Goal: Transaction & Acquisition: Purchase product/service

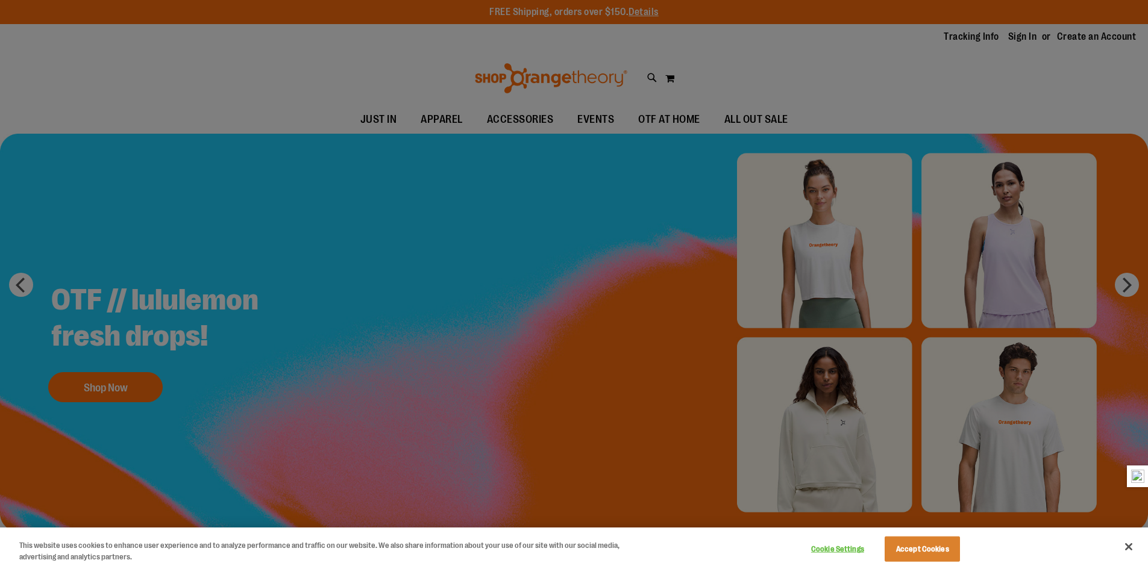
type input "**********"
click at [1037, 41] on div at bounding box center [574, 284] width 1148 height 569
click at [1024, 40] on div at bounding box center [574, 284] width 1148 height 569
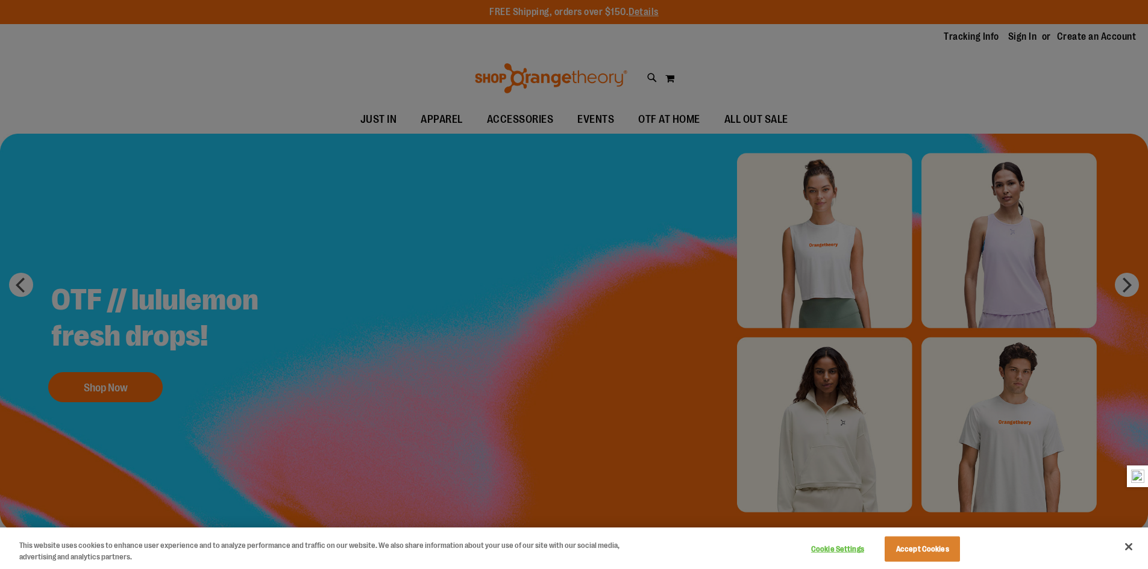
click at [979, 38] on div at bounding box center [574, 284] width 1148 height 569
click at [923, 553] on button "Accept Cookies" at bounding box center [921, 549] width 75 height 25
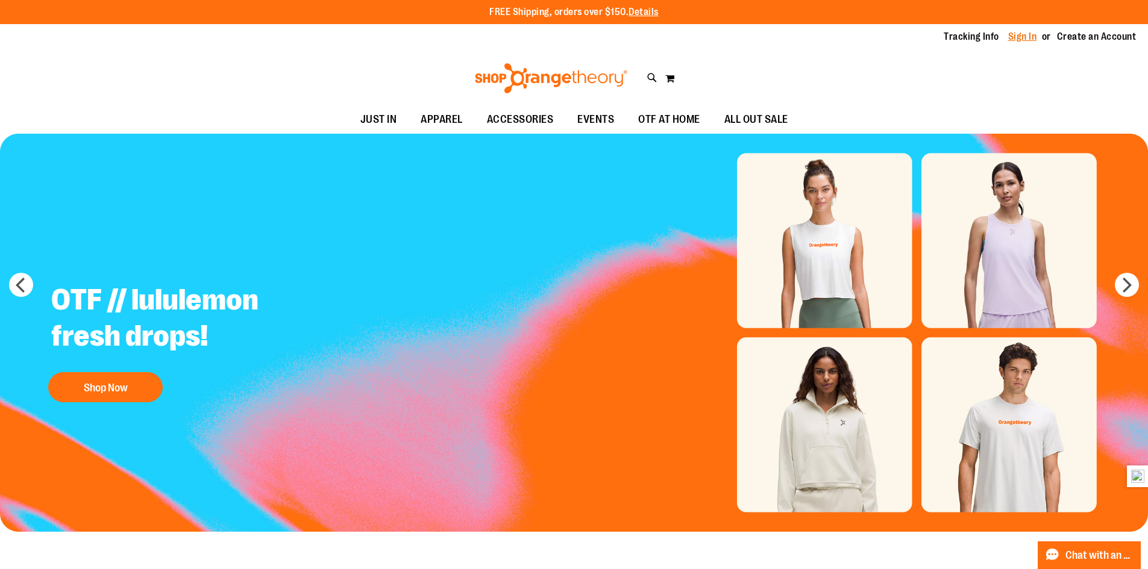
click at [1030, 38] on link "Sign In" at bounding box center [1022, 36] width 29 height 13
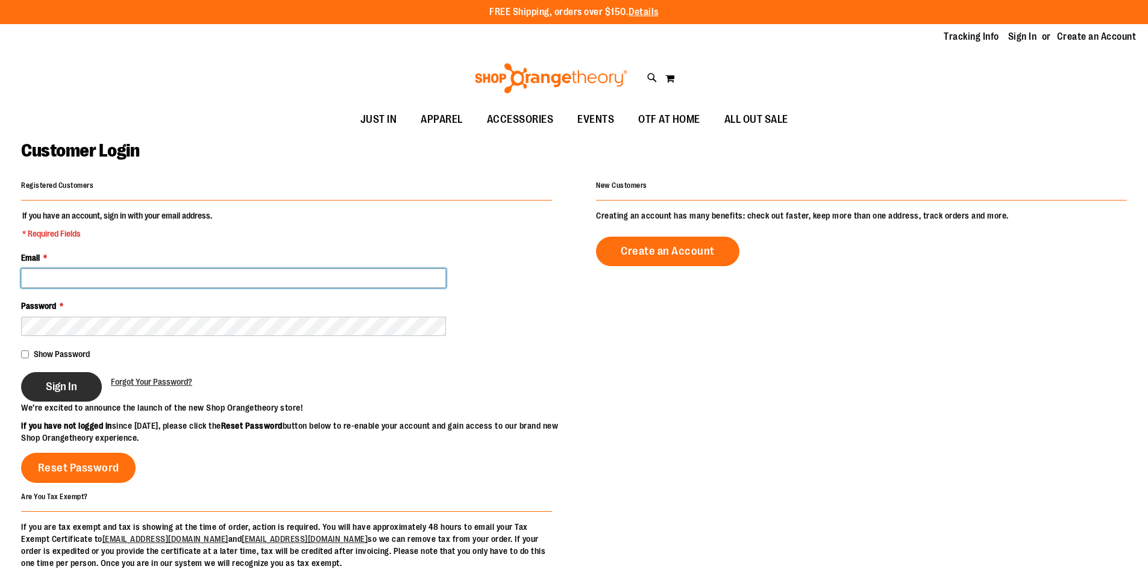
type input "**********"
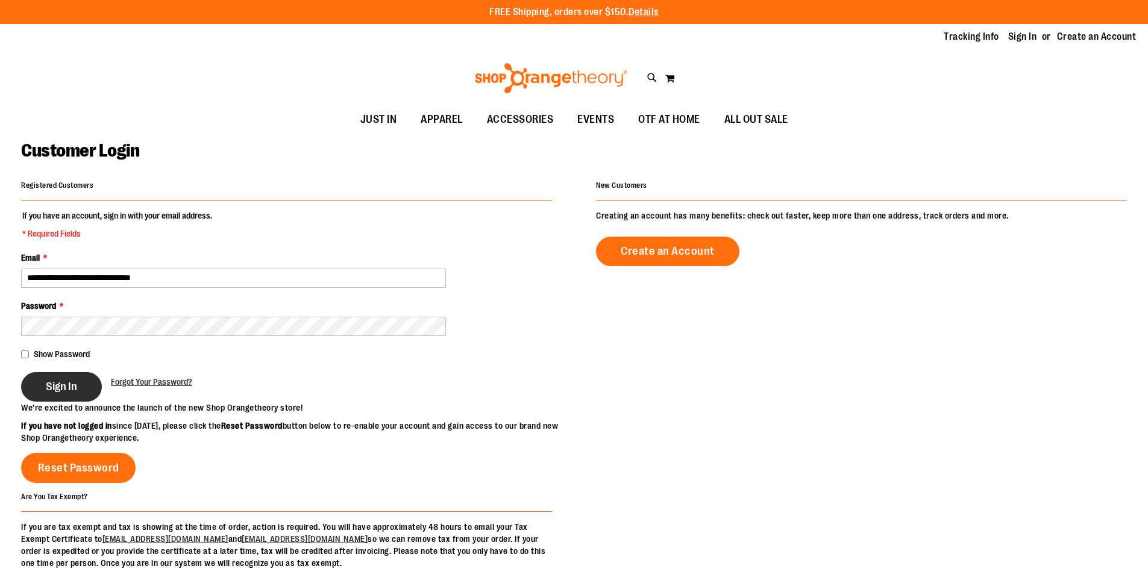
type input "**********"
click at [71, 395] on button "Sign In" at bounding box center [61, 387] width 81 height 30
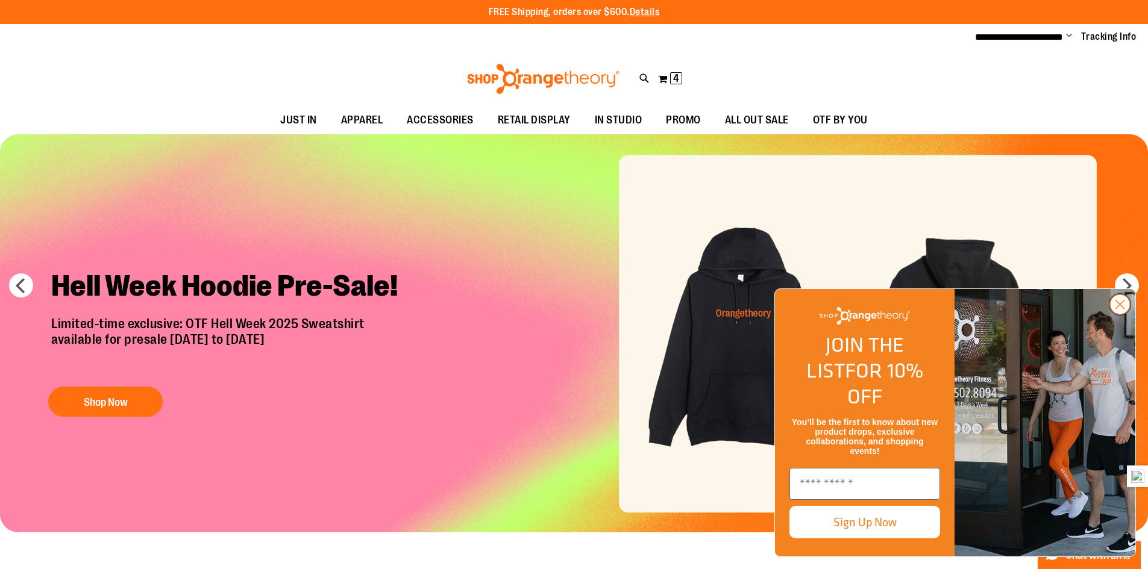
type input "**********"
click at [1123, 314] on circle "Close dialog" at bounding box center [1120, 305] width 20 height 20
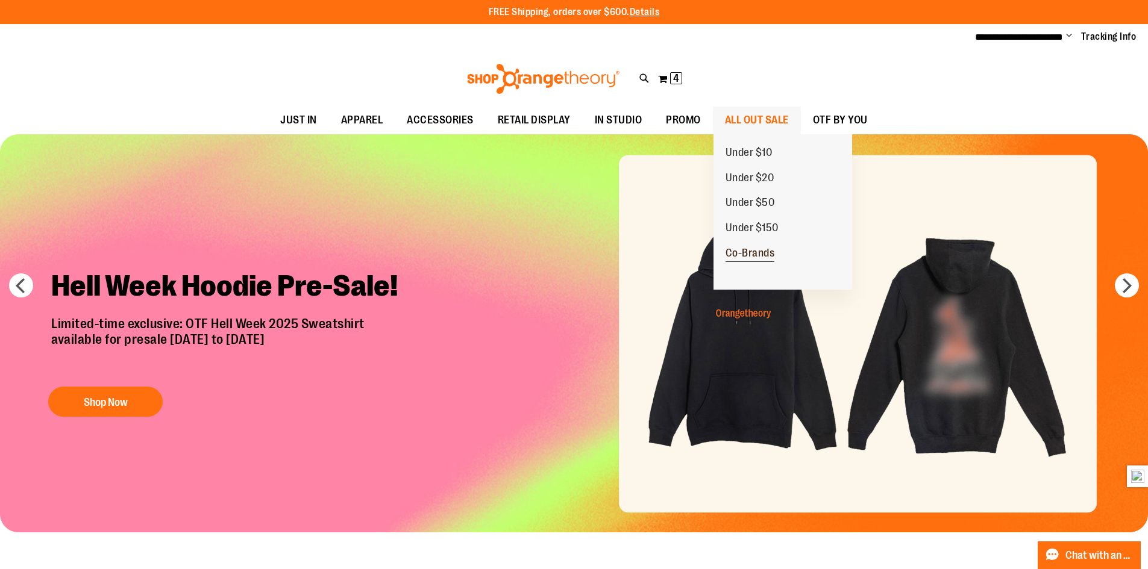
click at [751, 255] on span "Co-Brands" at bounding box center [749, 254] width 49 height 15
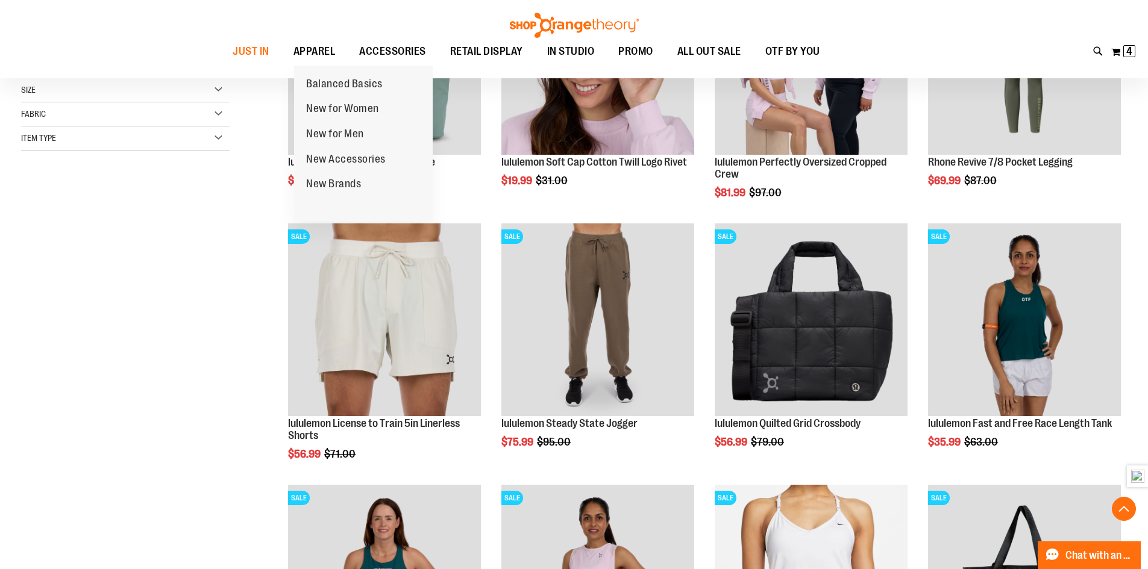
scroll to position [301, 0]
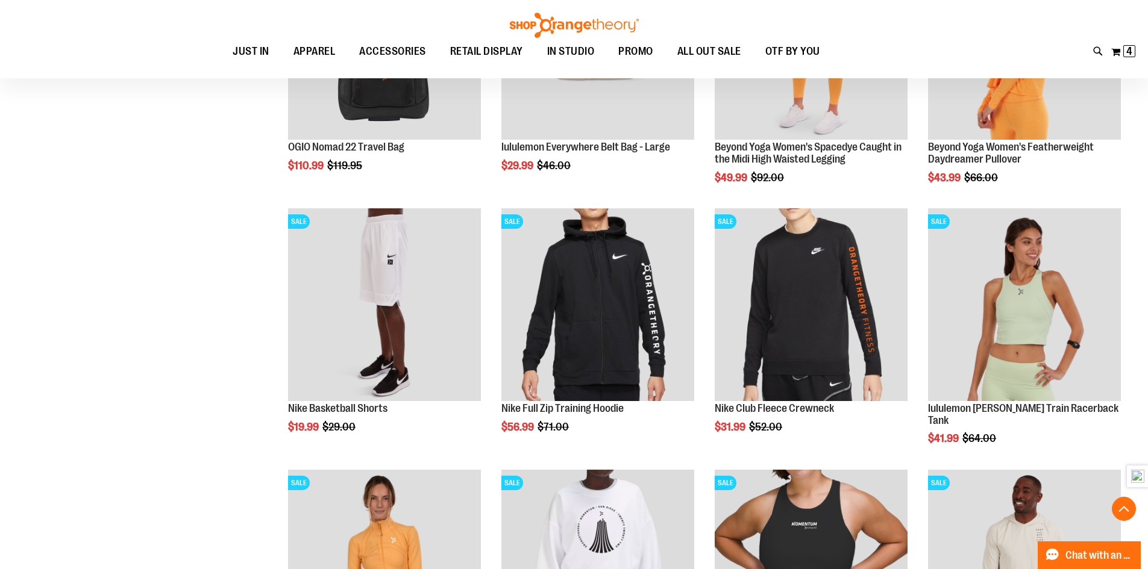
scroll to position [1084, 0]
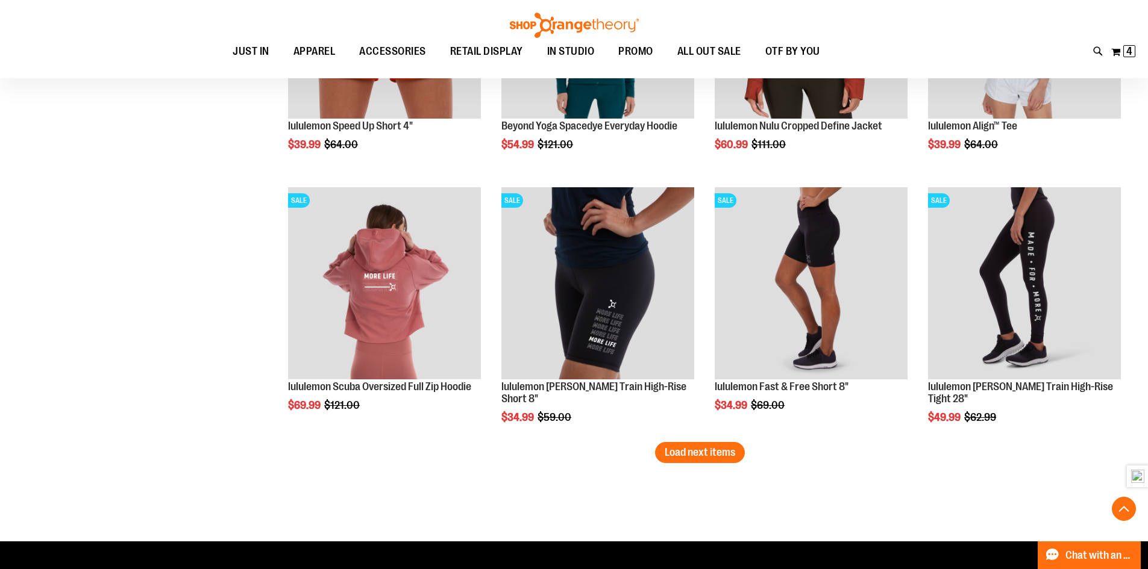
scroll to position [2168, 0]
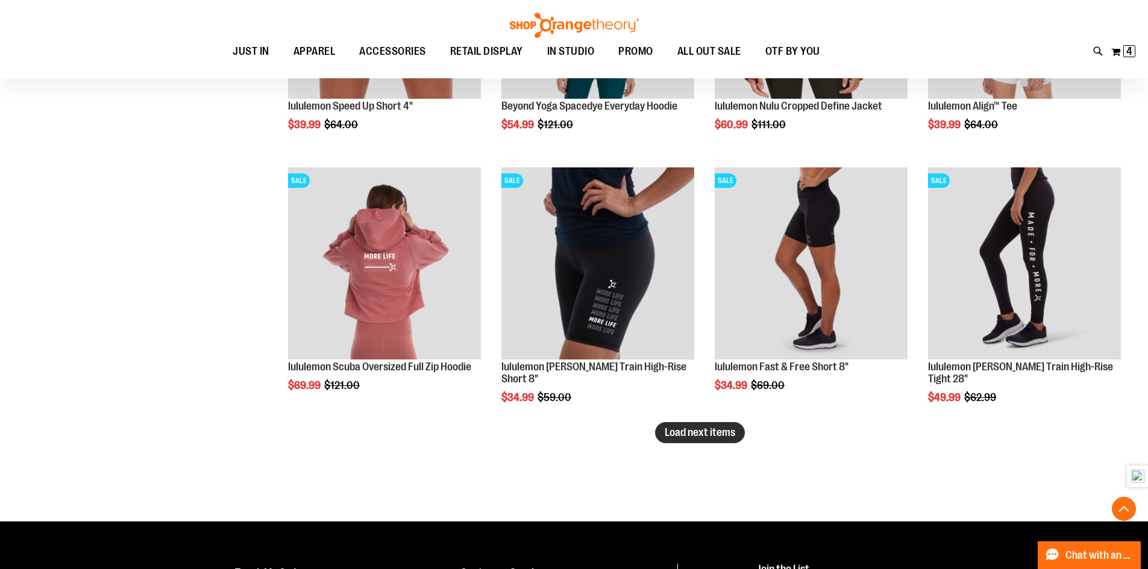
type input "**********"
click at [705, 430] on span "Load next items" at bounding box center [699, 433] width 70 height 12
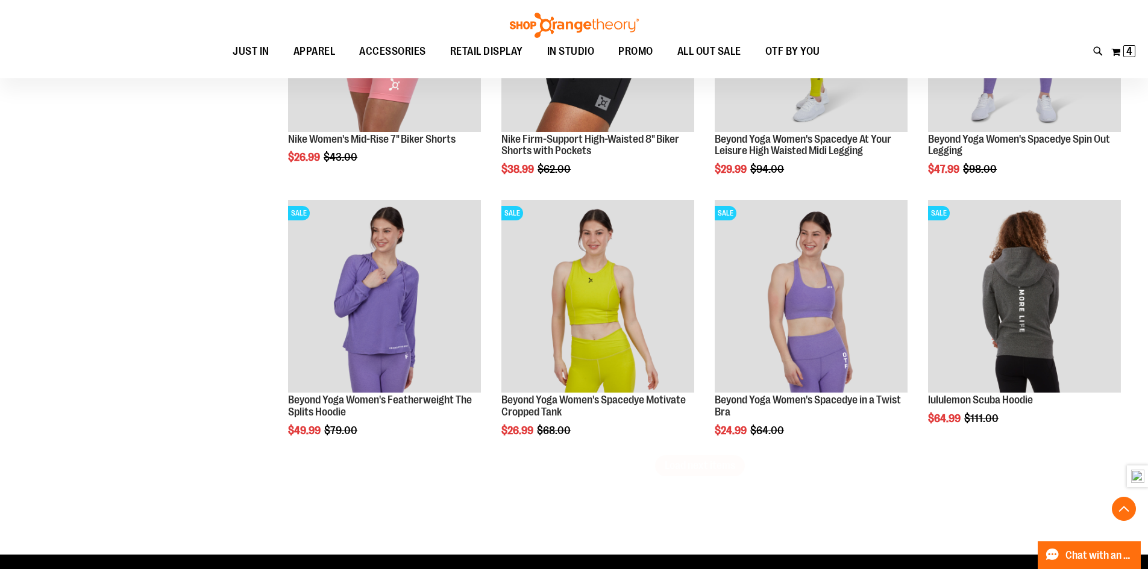
scroll to position [2951, 0]
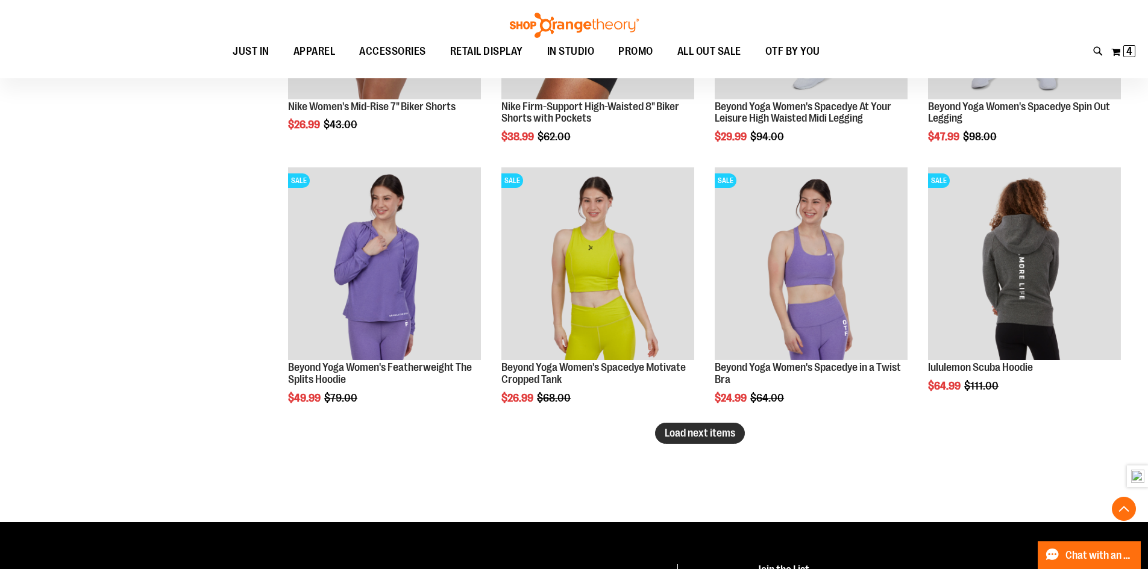
click at [719, 433] on span "Load next items" at bounding box center [699, 433] width 70 height 12
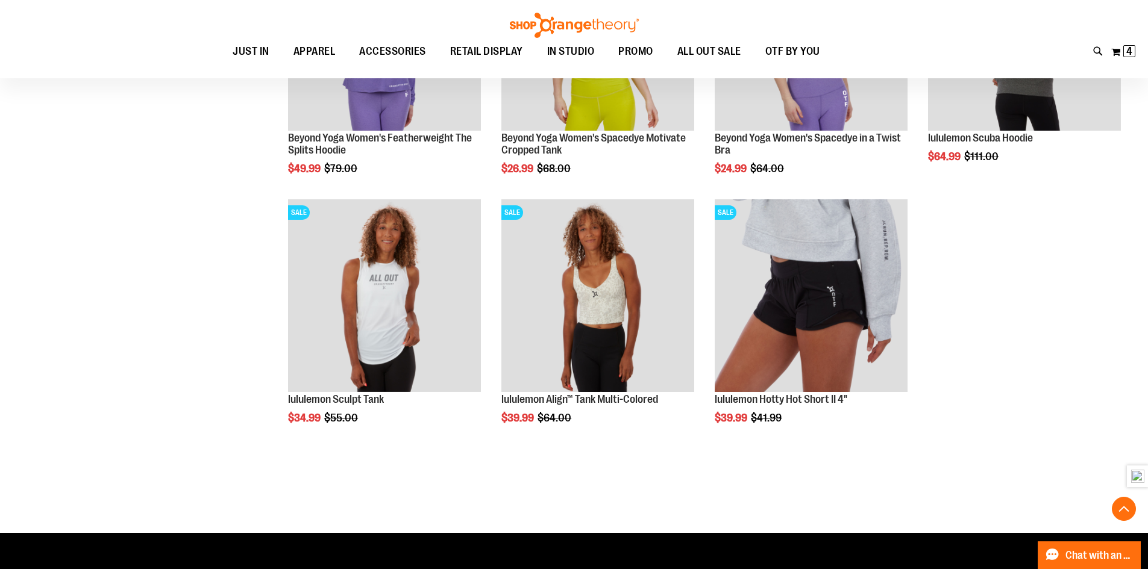
scroll to position [3192, 0]
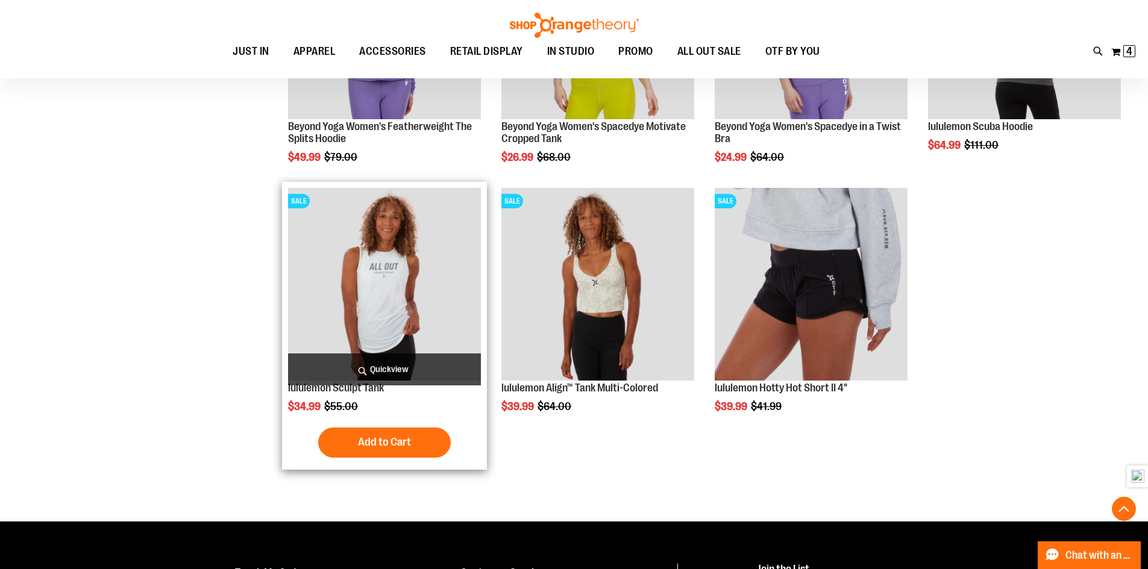
click at [398, 288] on img "product" at bounding box center [384, 284] width 193 height 193
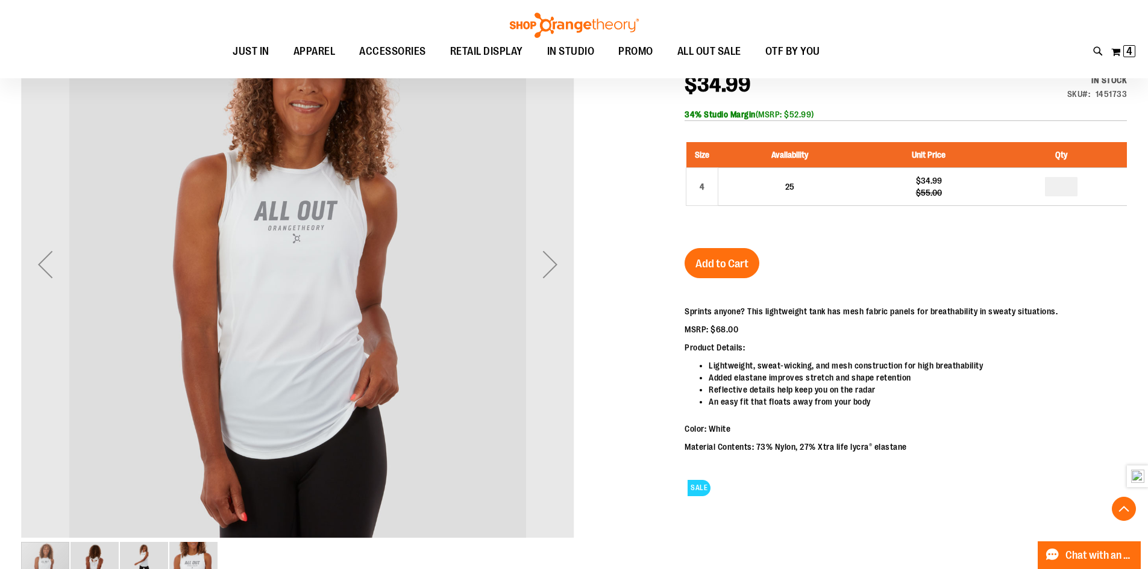
scroll to position [240, 0]
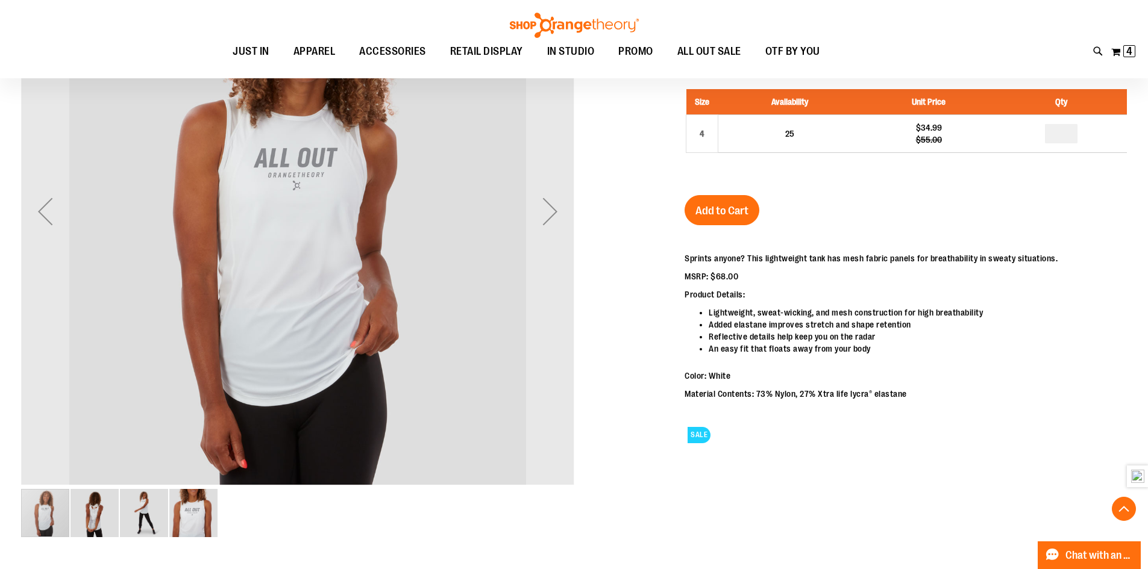
type input "**********"
click at [92, 521] on img "image 2 of 4" at bounding box center [94, 513] width 48 height 48
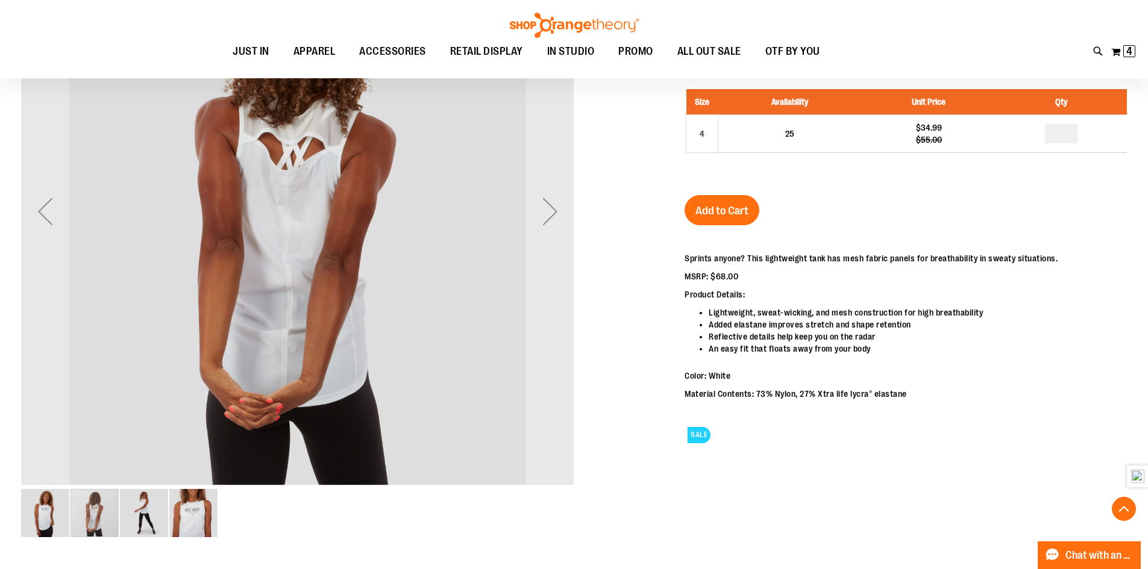
click at [91, 501] on div "carousel" at bounding box center [94, 513] width 48 height 48
click at [162, 519] on img "image 3 of 4" at bounding box center [144, 513] width 48 height 48
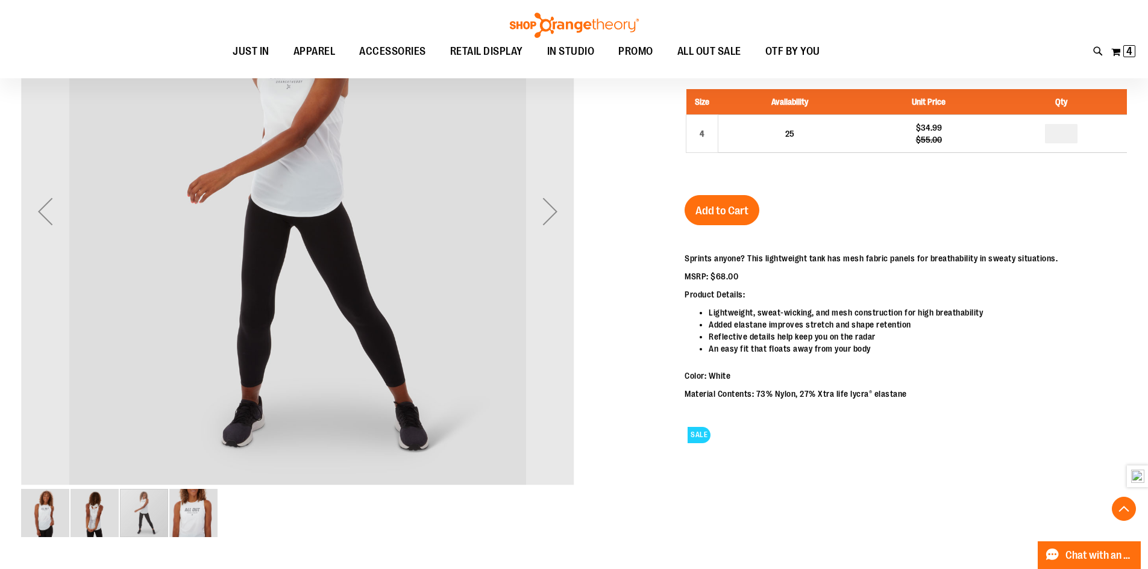
click at [216, 531] on img "image 4 of 4" at bounding box center [193, 513] width 48 height 48
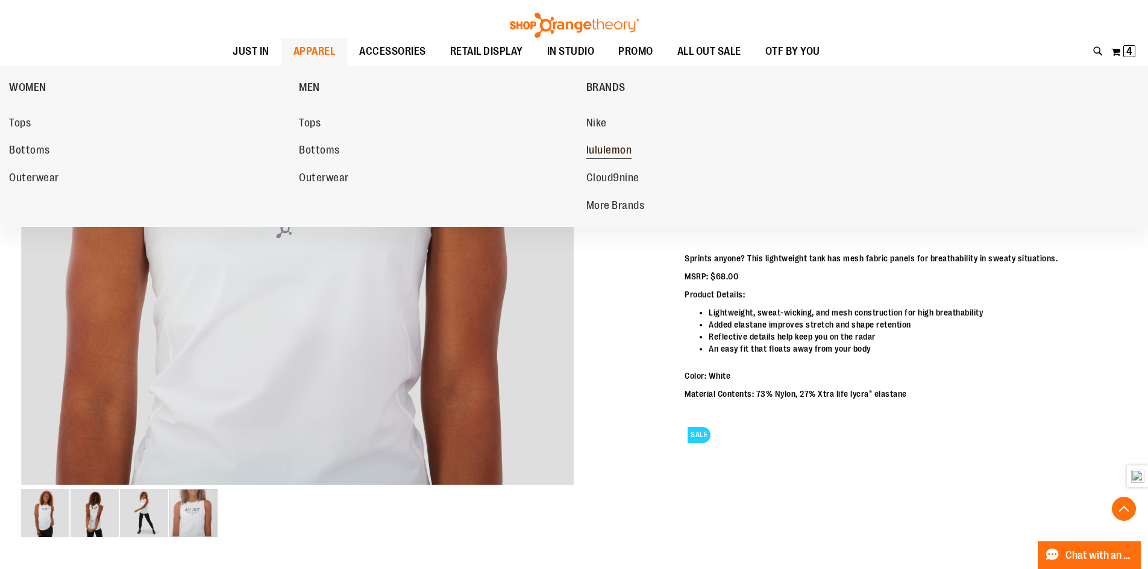
click at [628, 154] on span "lululemon" at bounding box center [609, 151] width 46 height 15
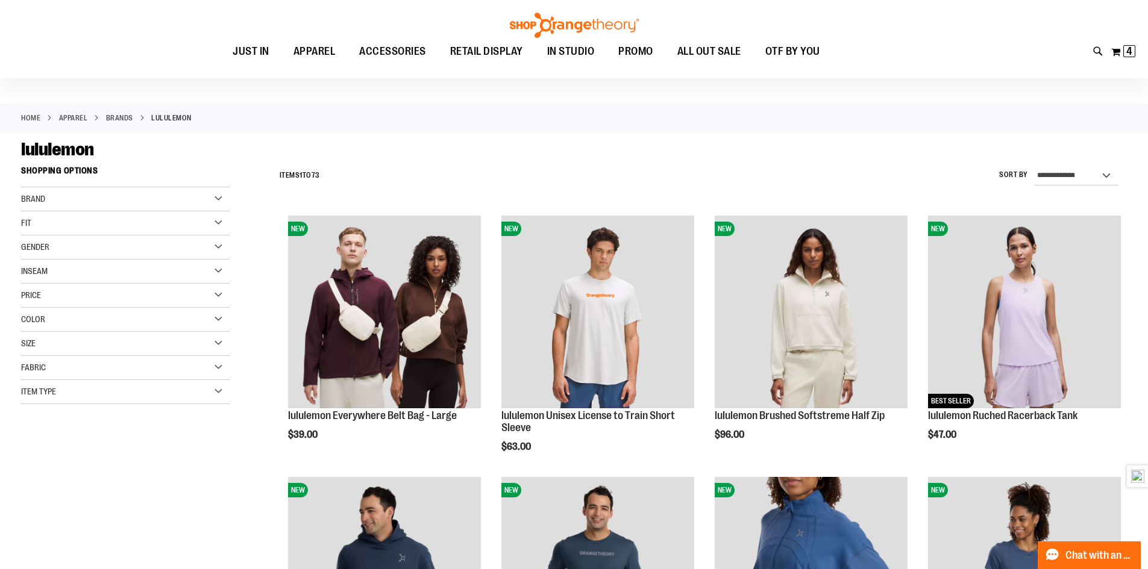
scroll to position [60, 0]
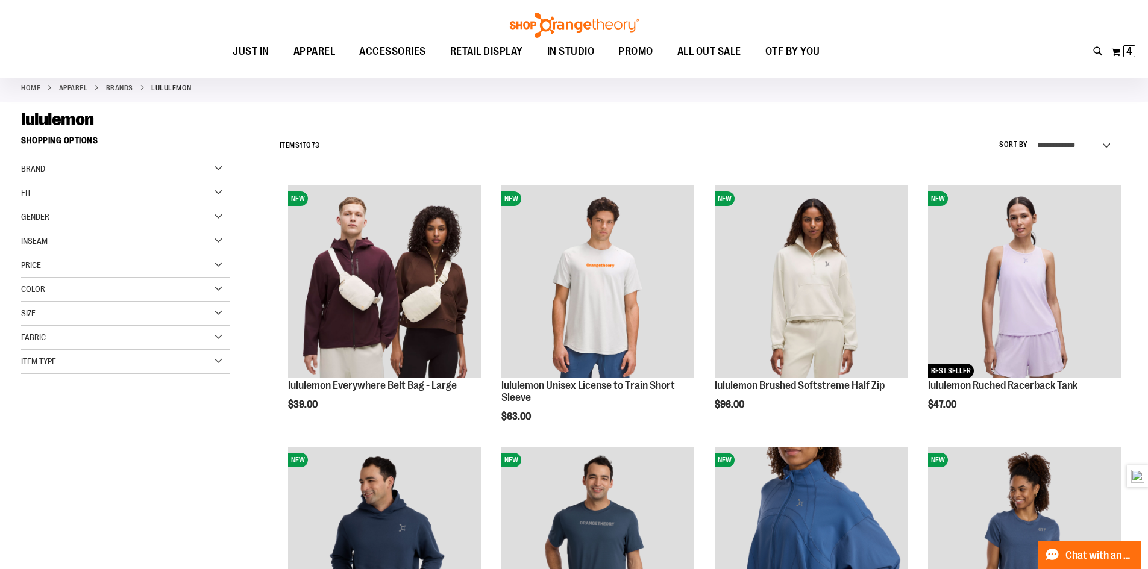
type input "**********"
drag, startPoint x: 201, startPoint y: 214, endPoint x: 210, endPoint y: 215, distance: 9.7
click at [202, 214] on div "Gender" at bounding box center [125, 217] width 208 height 24
click at [23, 255] on link "Women 53 items" at bounding box center [118, 254] width 200 height 13
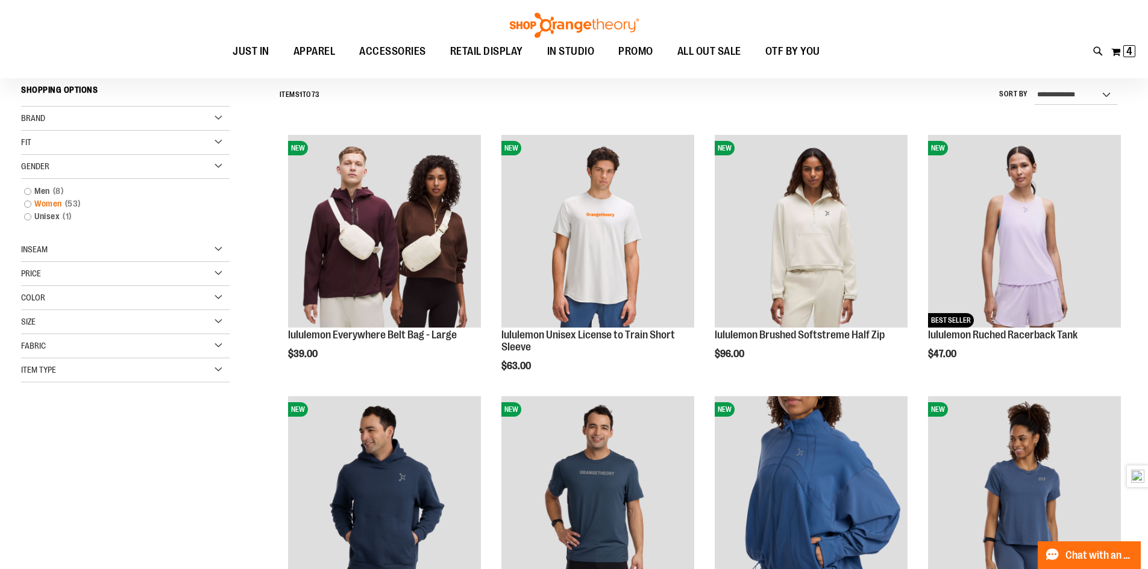
scroll to position [112, 0]
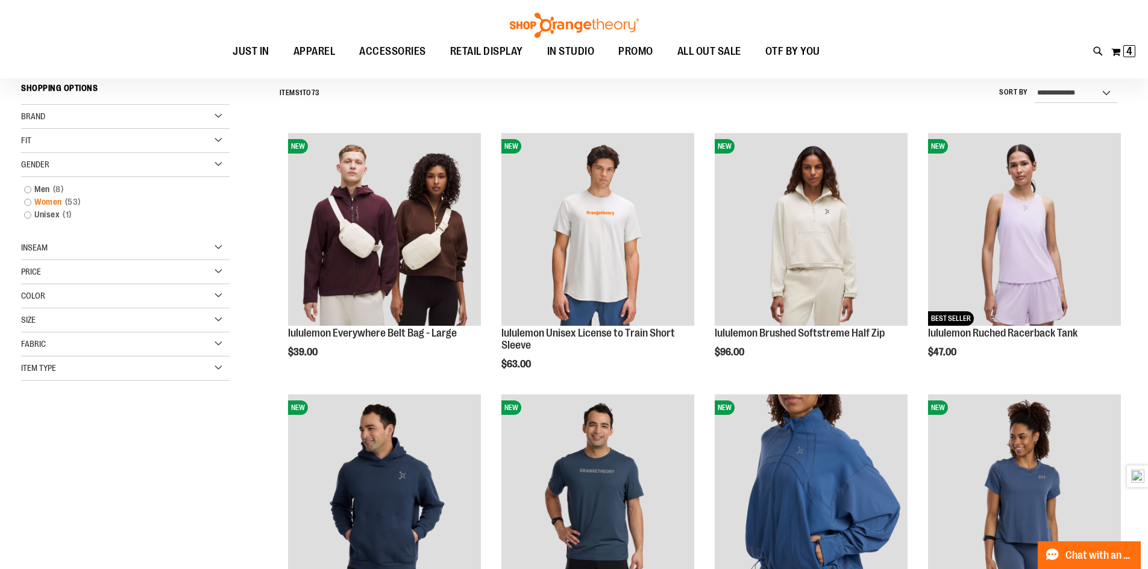
click at [29, 203] on link "Women 53 items" at bounding box center [118, 202] width 200 height 13
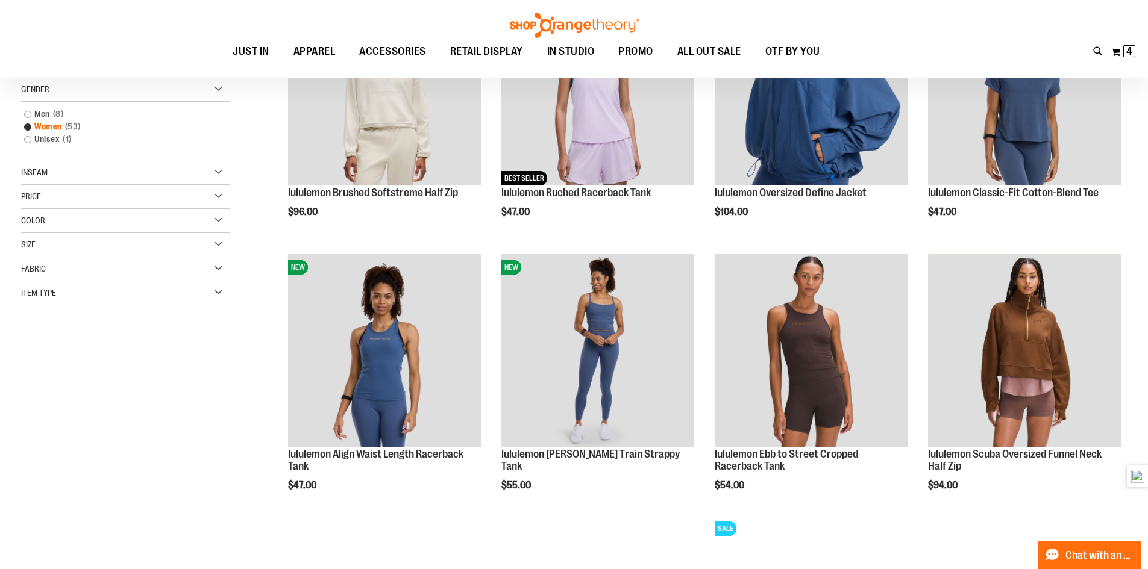
scroll to position [301, 0]
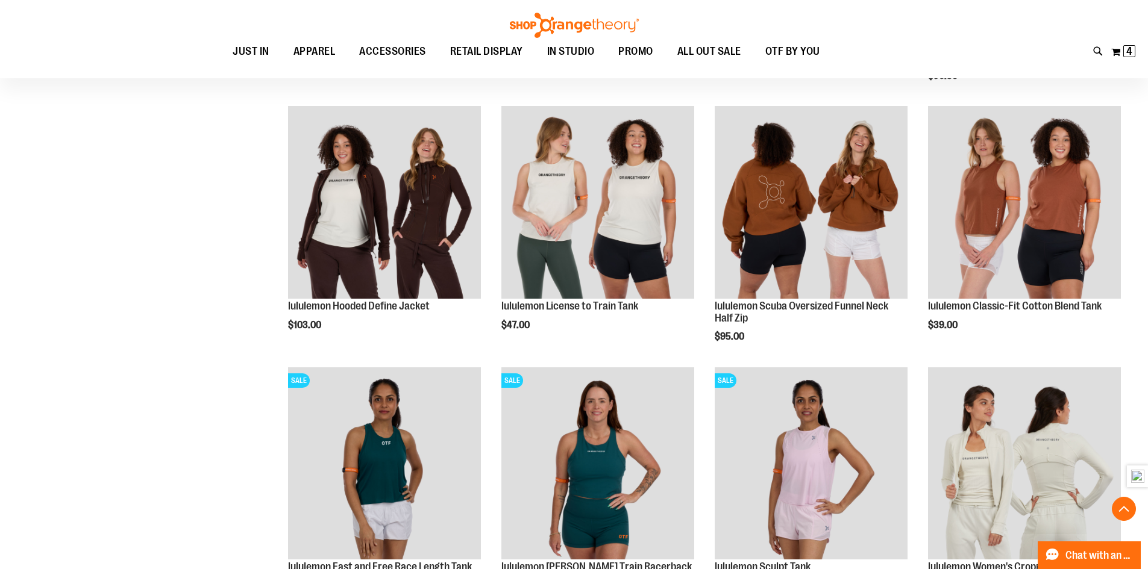
scroll to position [1204, 0]
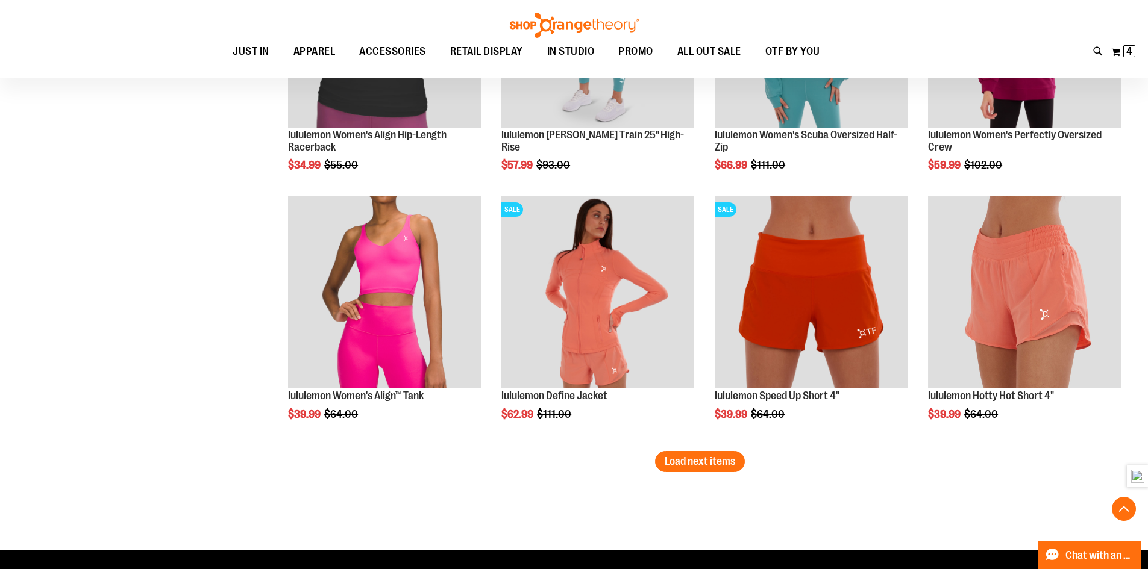
scroll to position [2168, 0]
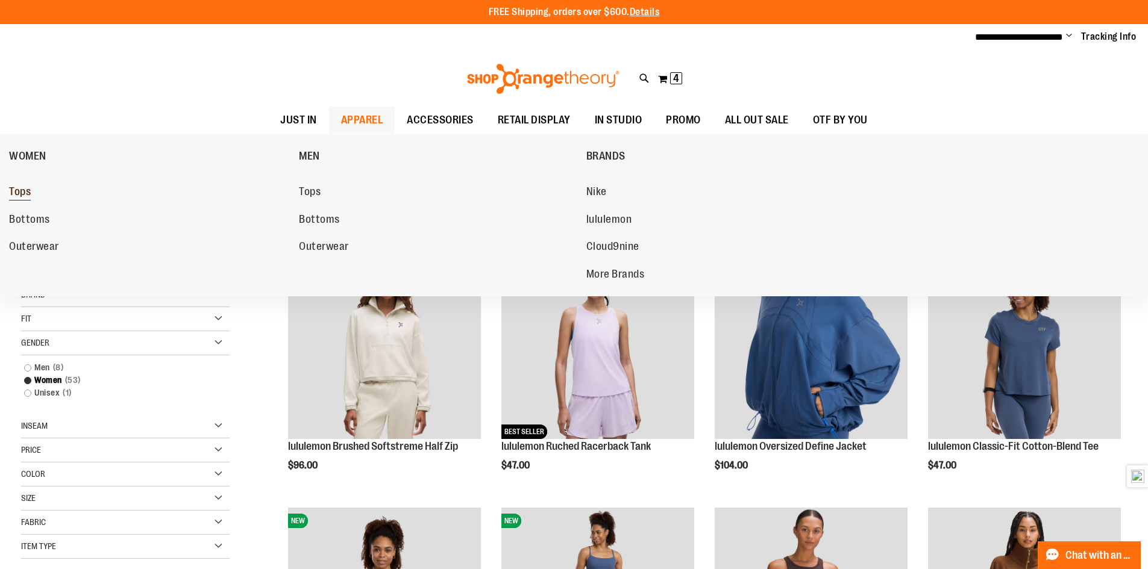
drag, startPoint x: 13, startPoint y: 189, endPoint x: 19, endPoint y: 186, distance: 6.7
click at [17, 187] on span "Tops" at bounding box center [20, 193] width 22 height 15
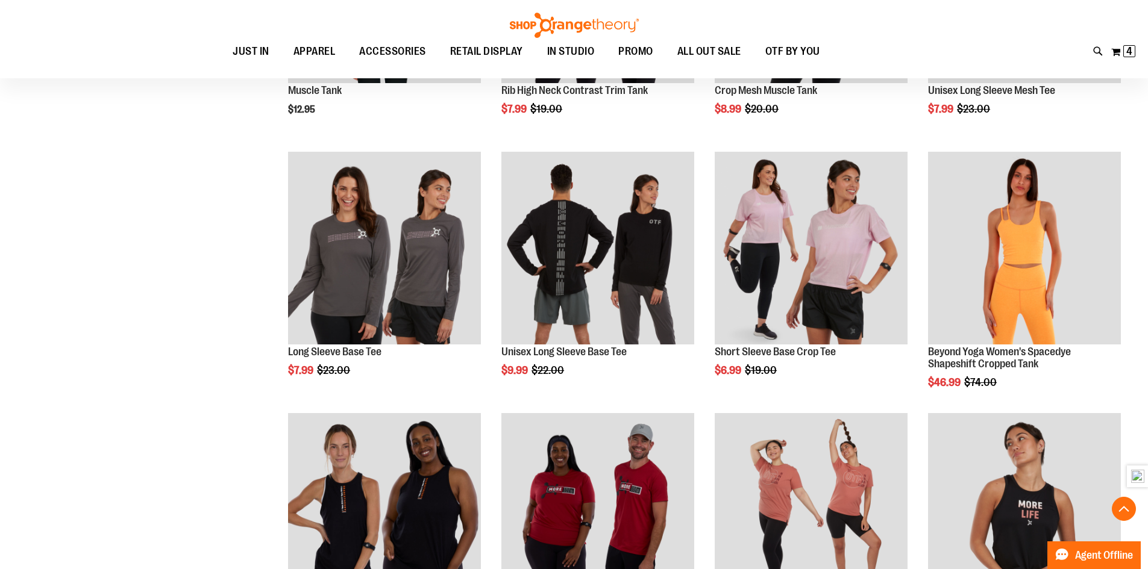
scroll to position [361, 0]
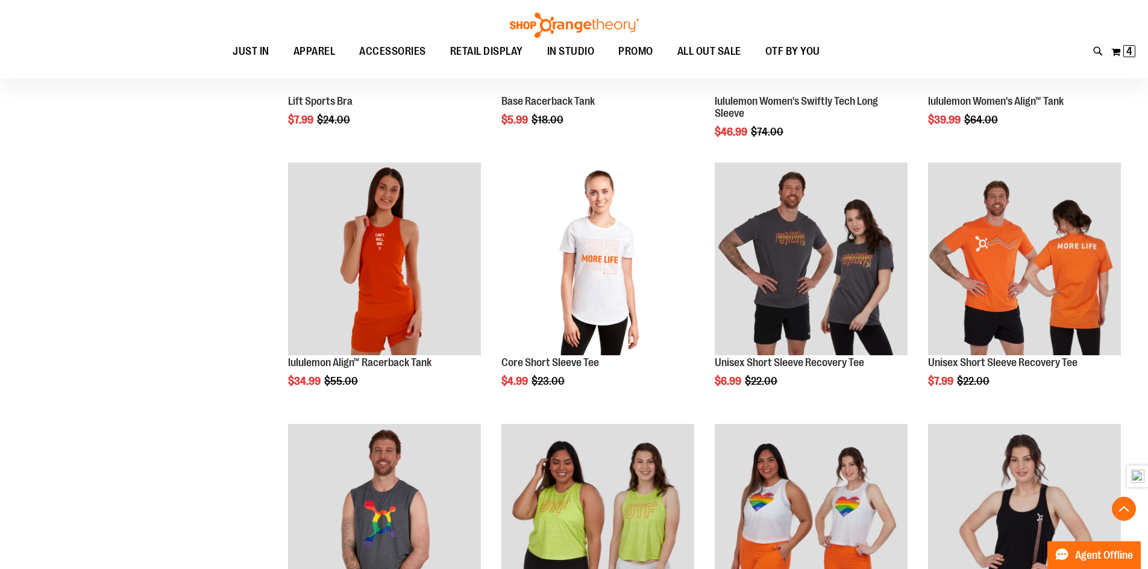
scroll to position [1144, 0]
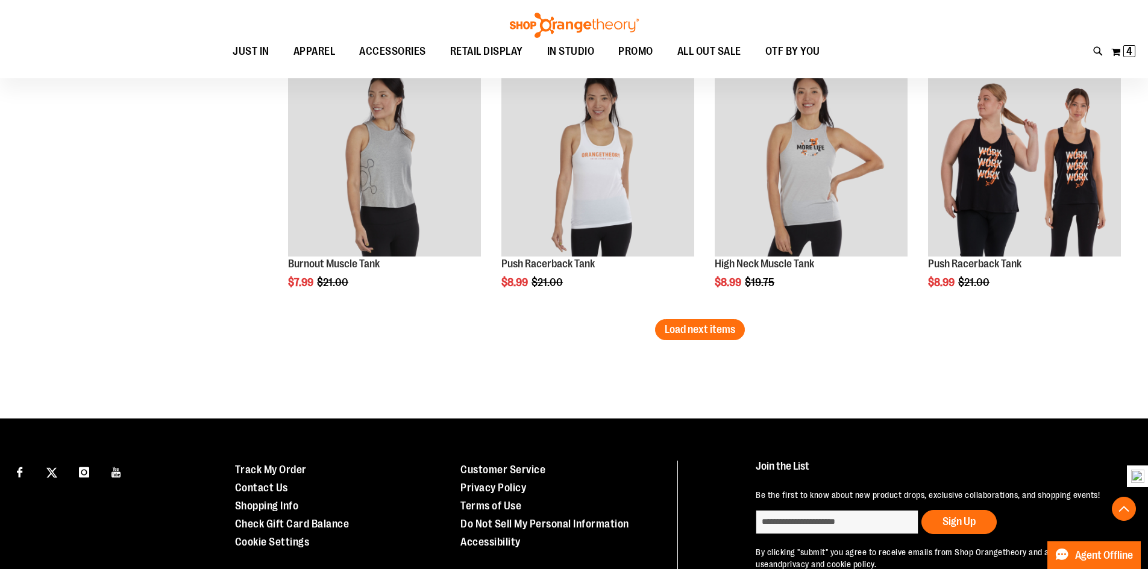
scroll to position [2289, 0]
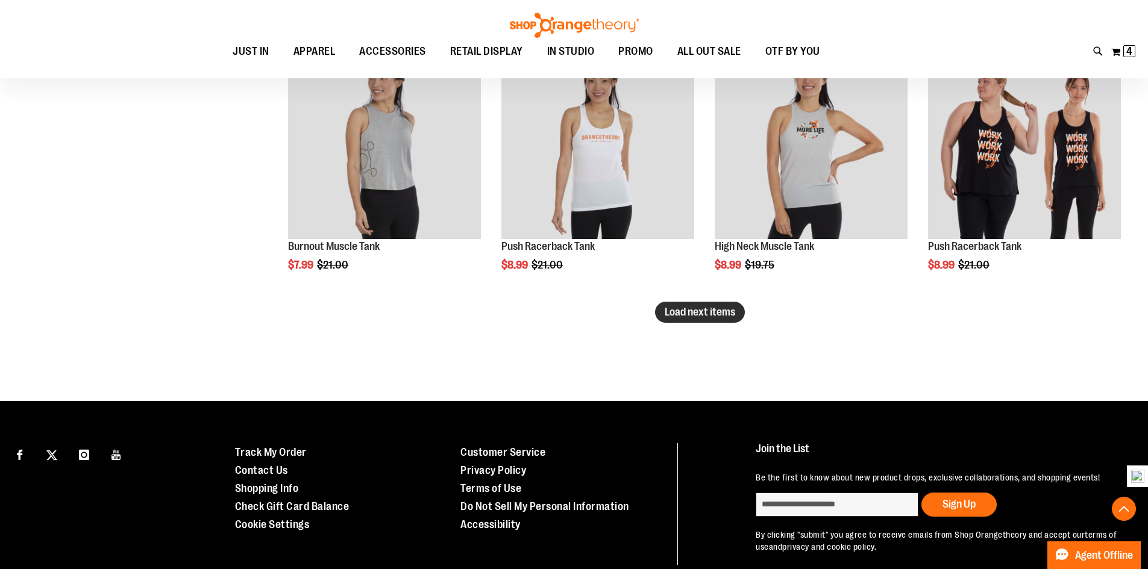
type input "**********"
click at [725, 313] on span "Load next items" at bounding box center [699, 312] width 70 height 12
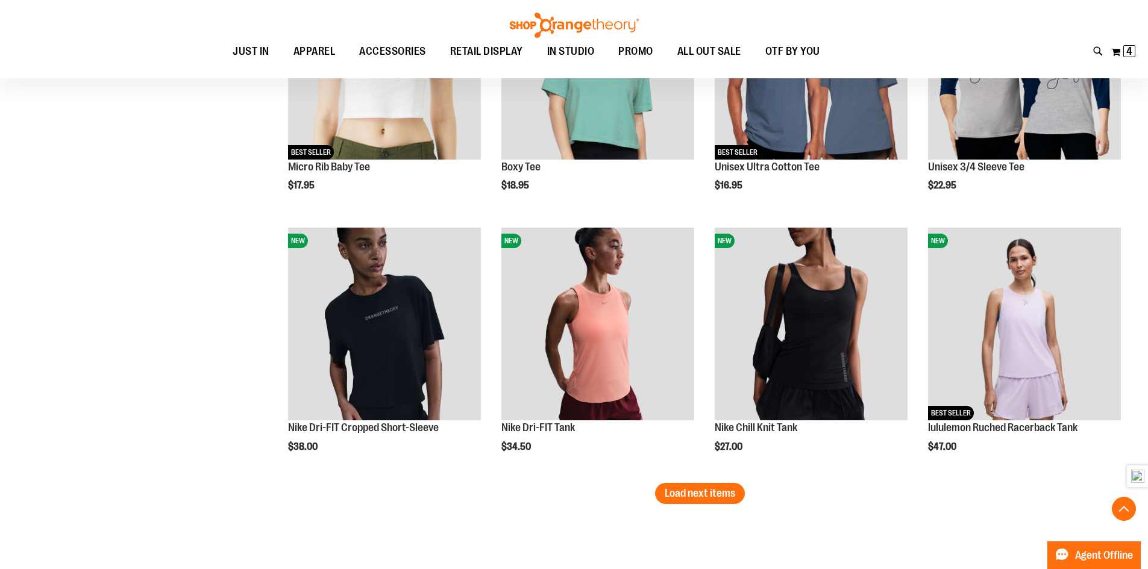
scroll to position [2951, 0]
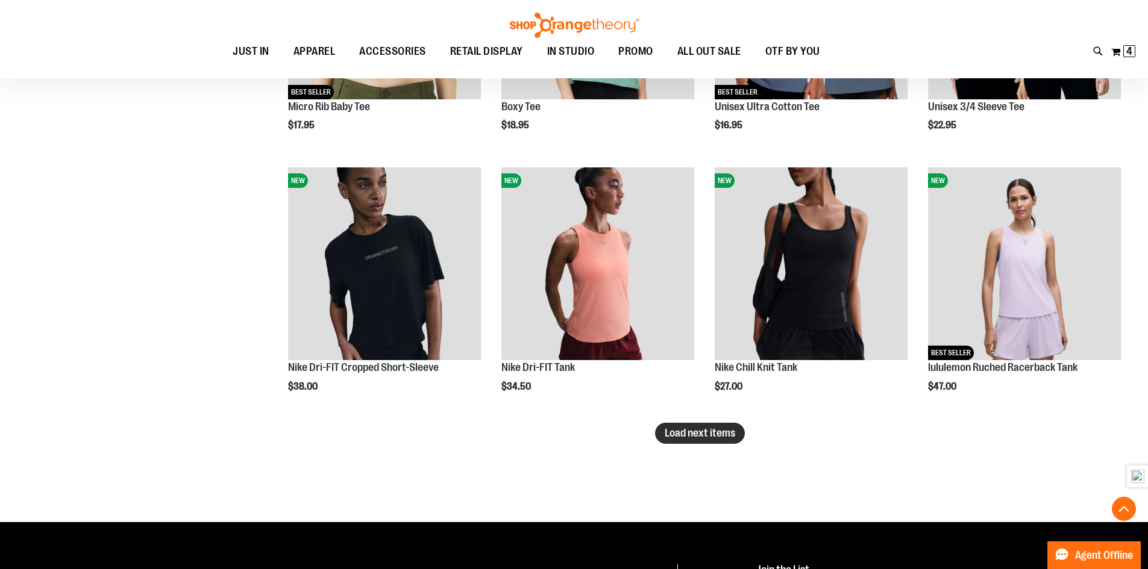
click at [690, 431] on span "Load next items" at bounding box center [699, 433] width 70 height 12
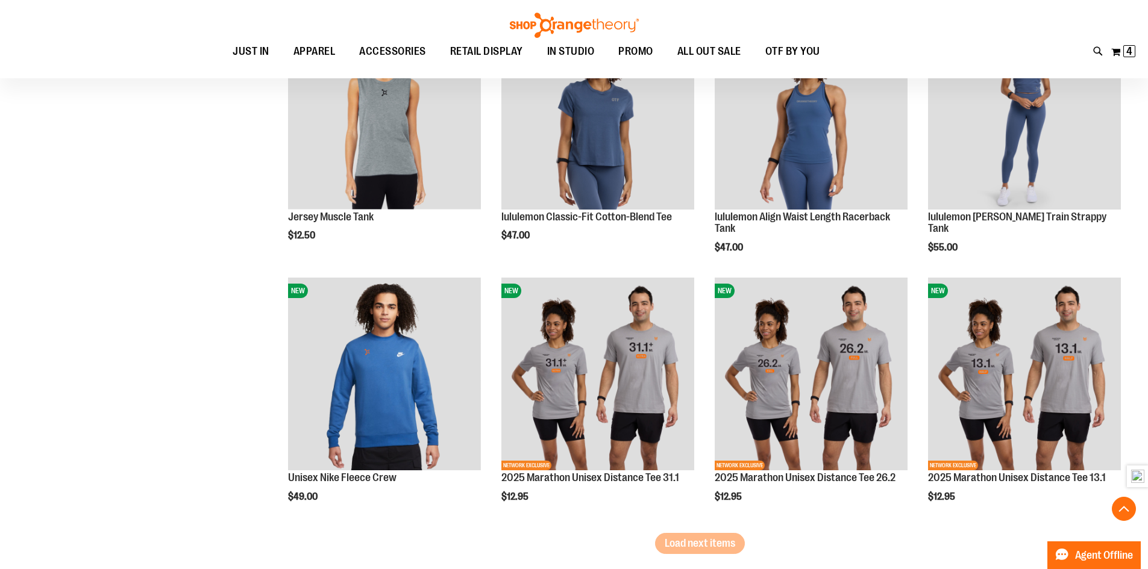
scroll to position [3674, 0]
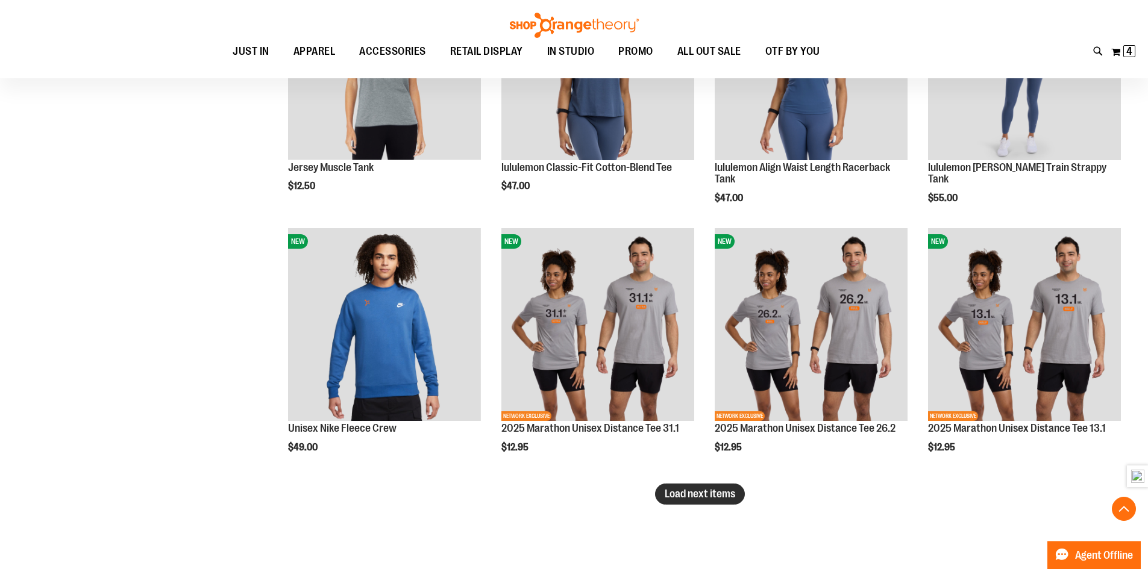
click at [721, 499] on span "Load next items" at bounding box center [699, 494] width 70 height 12
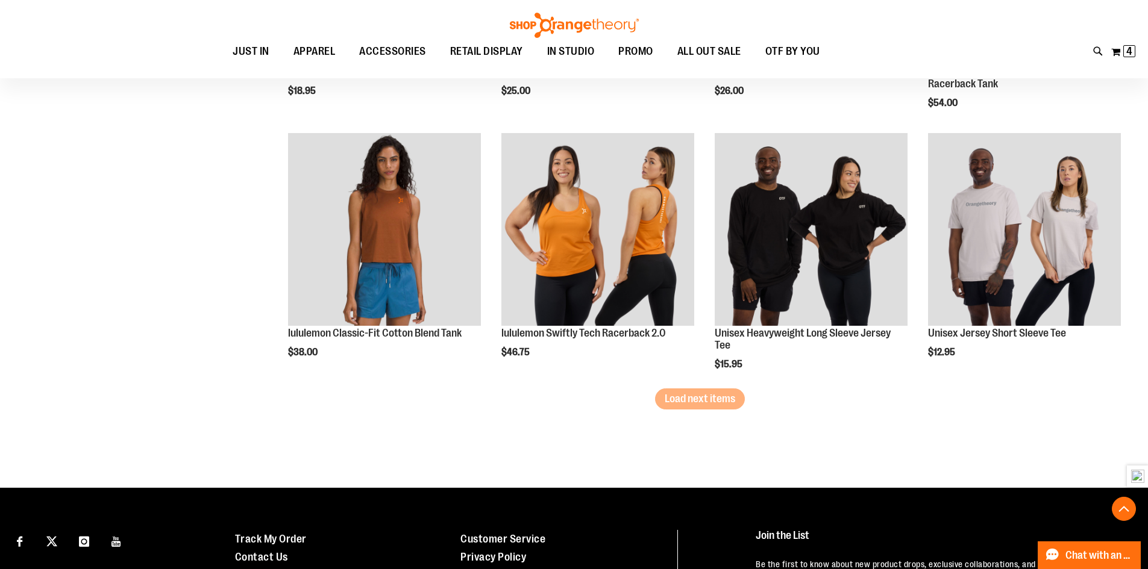
scroll to position [4579, 0]
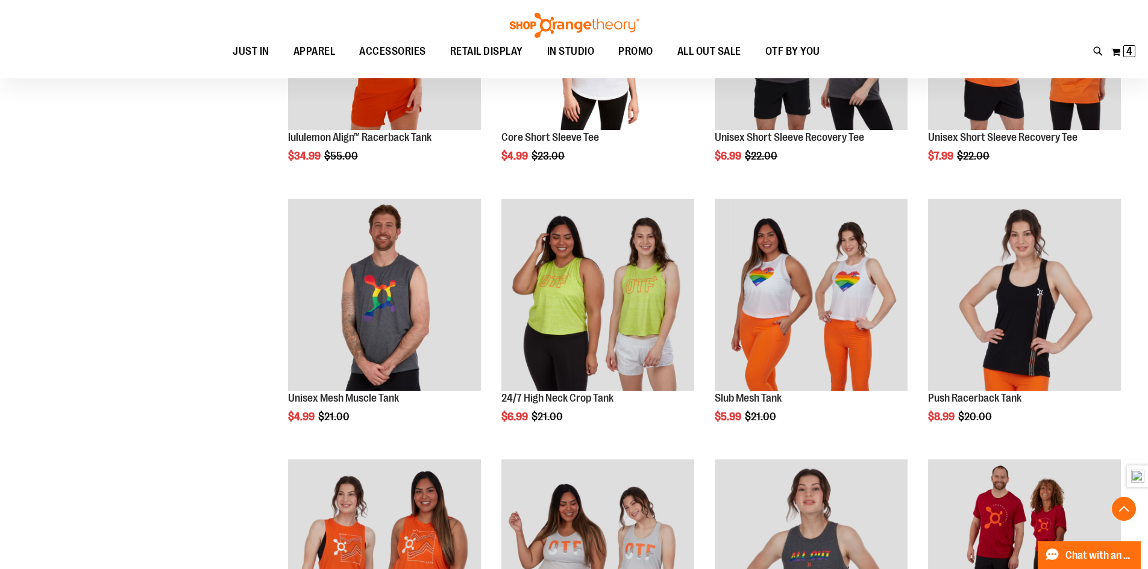
scroll to position [1205, 0]
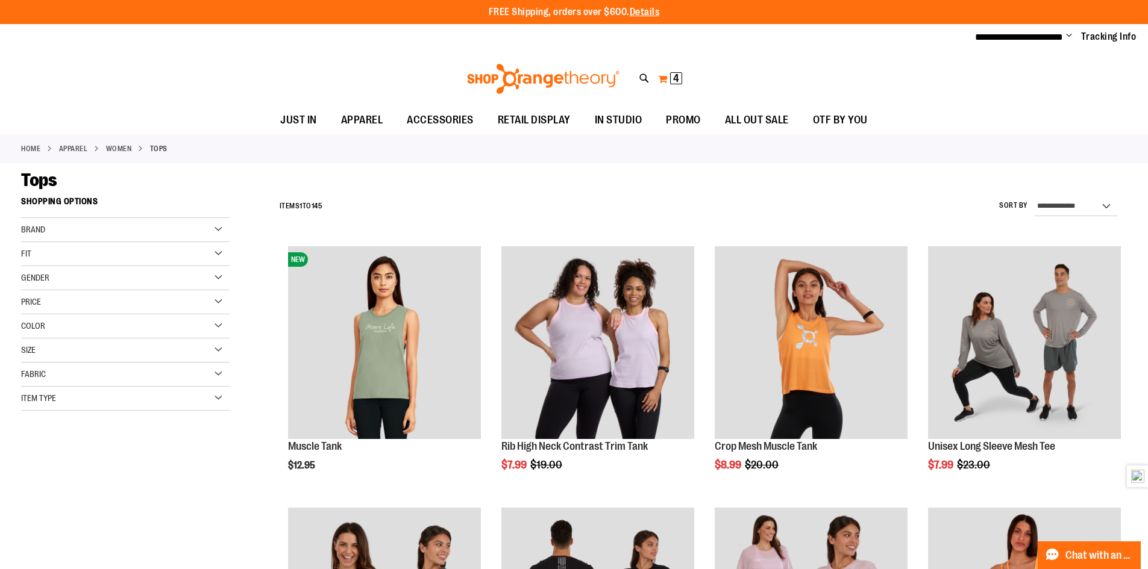
click at [673, 76] on span "4" at bounding box center [676, 78] width 6 height 12
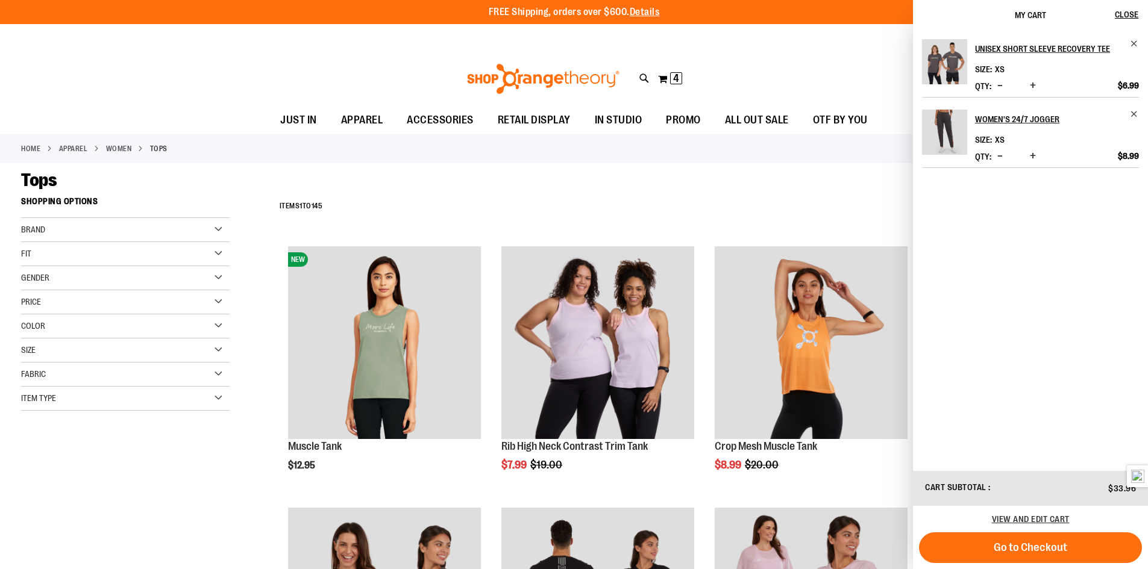
click at [180, 82] on div "Toggle Nav Search Popular Suggestions Advanced Search" at bounding box center [574, 78] width 1148 height 55
